Goal: Information Seeking & Learning: Check status

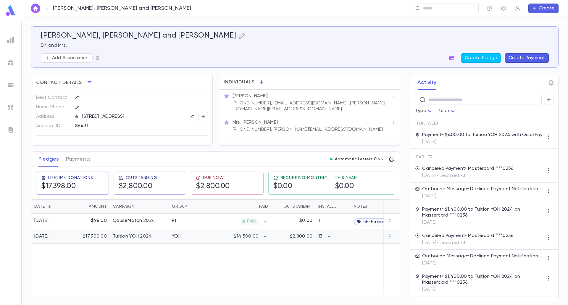
click at [142, 240] on div "Tuition YOH 2024" at bounding box center [132, 237] width 39 height 6
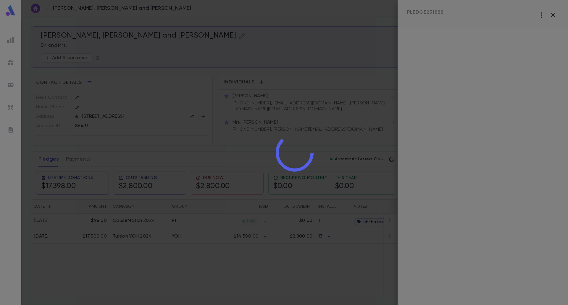
click at [340, 281] on div at bounding box center [294, 152] width 547 height 305
click at [356, 88] on div at bounding box center [294, 152] width 547 height 305
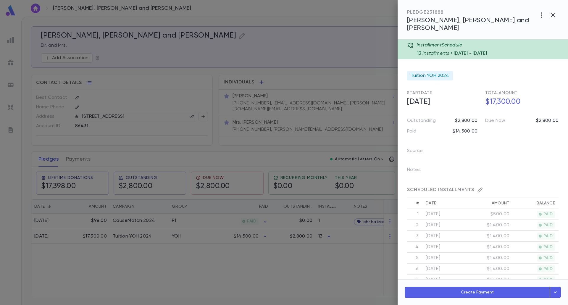
click at [305, 74] on div at bounding box center [284, 152] width 568 height 305
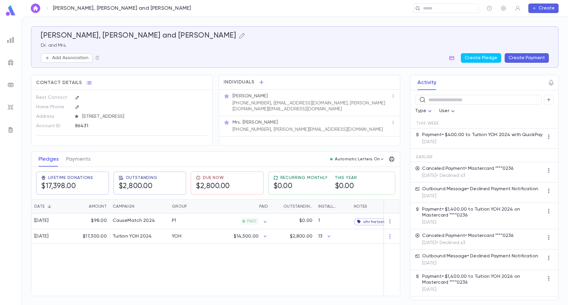
click at [279, 280] on div "[DATE] $98.00 CauseMatch 2024 P1 PAID $0.00 1 ohr hatzafon / zaj [DATE] $17,300…" at bounding box center [236, 255] width 410 height 82
click at [194, 237] on div "YOH" at bounding box center [191, 236] width 44 height 15
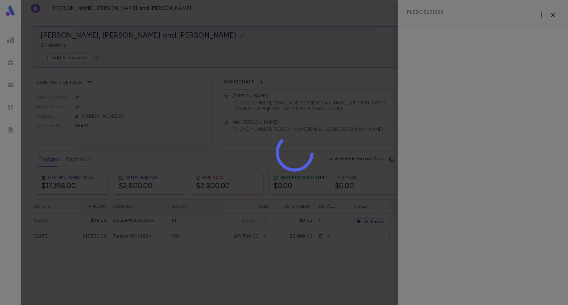
click at [365, 282] on div at bounding box center [294, 152] width 547 height 305
click at [542, 10] on div at bounding box center [294, 152] width 547 height 305
click at [288, 147] on icon at bounding box center [295, 153] width 38 height 38
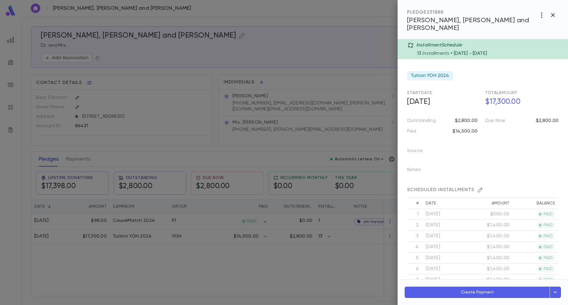
click at [556, 14] on icon "button" at bounding box center [553, 15] width 7 height 7
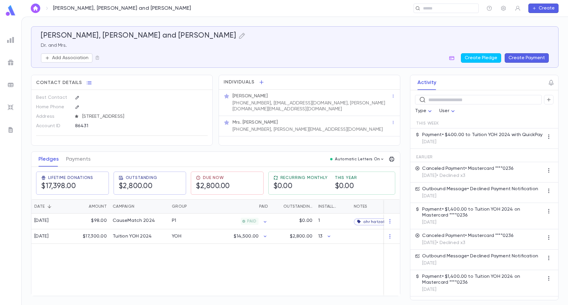
scroll to position [1, 0]
click at [197, 78] on div "Contact Details" at bounding box center [121, 81] width 181 height 12
click at [226, 263] on div "[DATE] $98.00 CauseMatch 2024 P1 PAID $0.00 1 ohr hatzafon / zaj [DATE] $17,300…" at bounding box center [236, 255] width 410 height 82
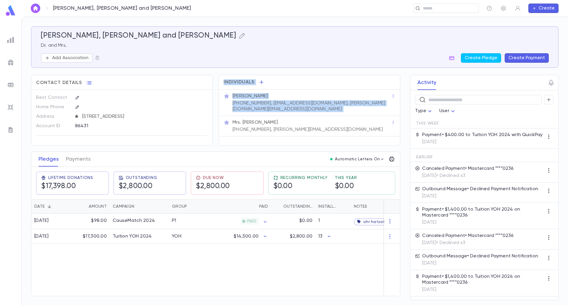
drag, startPoint x: 208, startPoint y: 132, endPoint x: 217, endPoint y: 97, distance: 36.3
click at [217, 99] on div "Contact Details Best Contact Home Phone Address [STREET_ADDRESS] Account ID 864…" at bounding box center [212, 107] width 375 height 77
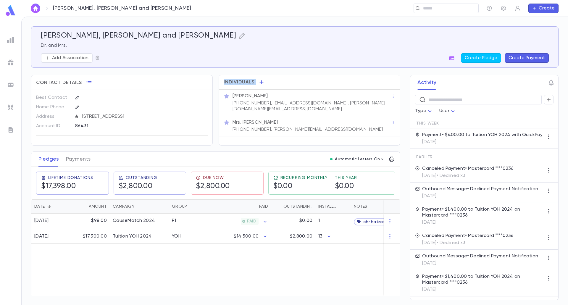
click at [215, 99] on div "Individuals [PERSON_NAME] [PHONE_NUMBER], [EMAIL_ADDRESS][DOMAIN_NAME], [PERSON…" at bounding box center [307, 107] width 188 height 77
click at [218, 68] on div "[PERSON_NAME], [PERSON_NAME] and [PERSON_NAME] Dr. and Mrs. Add Association Cre…" at bounding box center [295, 162] width 528 height 273
click at [257, 240] on p "$14,500.00" at bounding box center [246, 237] width 25 height 6
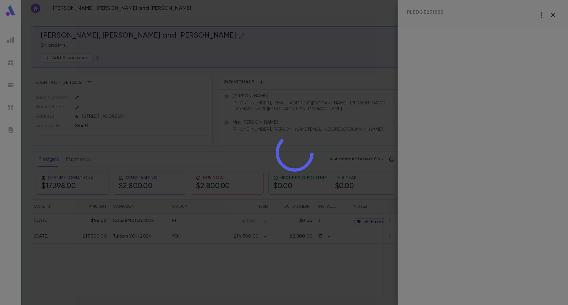
click at [263, 261] on div at bounding box center [294, 152] width 547 height 305
click at [275, 269] on div at bounding box center [294, 152] width 547 height 305
click at [315, 40] on div at bounding box center [294, 152] width 547 height 305
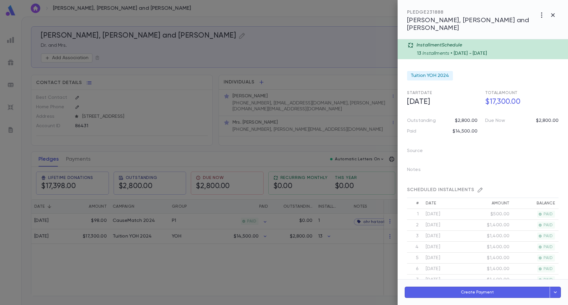
click at [243, 10] on div at bounding box center [284, 152] width 568 height 305
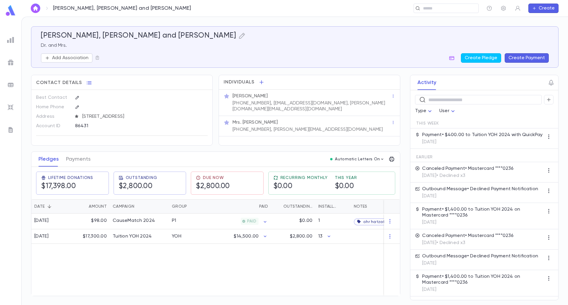
click at [374, 24] on div "[PERSON_NAME], [PERSON_NAME] and [PERSON_NAME] Dr. and Mrs. Add Association Cre…" at bounding box center [295, 161] width 547 height 288
